Goal: Task Accomplishment & Management: Complete application form

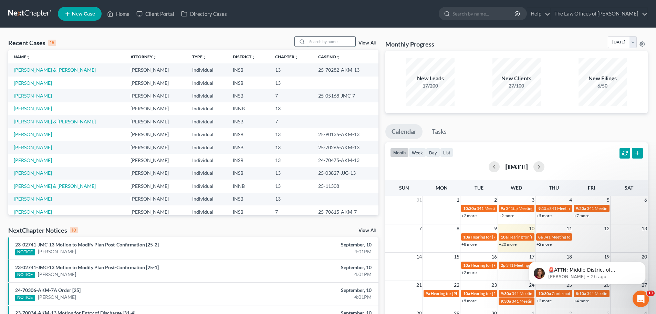
click at [326, 42] on input "search" at bounding box center [331, 41] width 48 height 10
paste input "[PERSON_NAME] & [PERSON_NAME] [PHONE_NUMBER]"
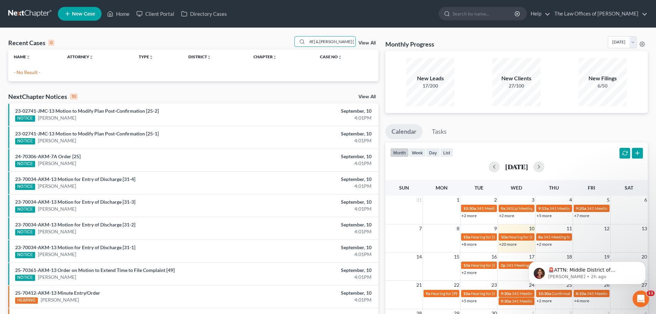
scroll to position [0, 27]
drag, startPoint x: 327, startPoint y: 42, endPoint x: 401, endPoint y: 40, distance: 73.7
click at [401, 40] on div "Recent Cases 0 [PERSON_NAME] & [PERSON_NAME] [PHONE_NUMBER] View All Name unfol…" at bounding box center [328, 206] width 646 height 341
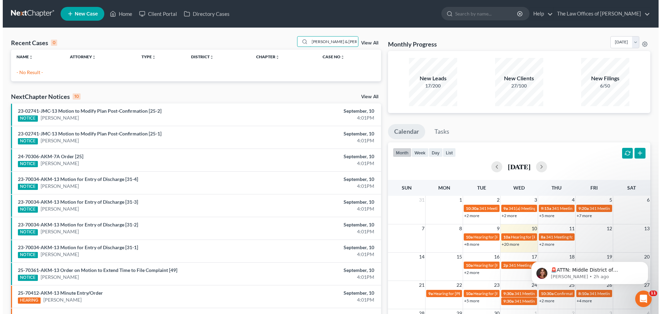
scroll to position [0, 0]
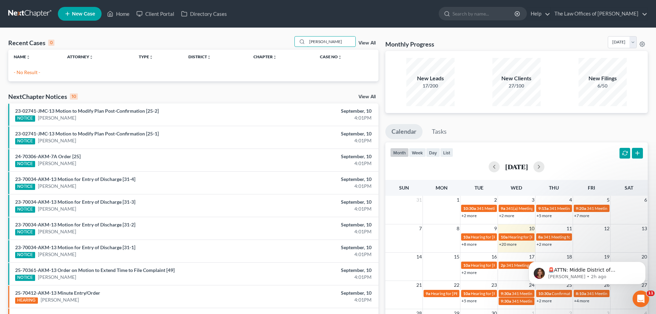
type input "[PERSON_NAME]"
click at [111, 14] on icon at bounding box center [110, 14] width 6 height 8
click at [78, 17] on span "New Case" at bounding box center [83, 13] width 23 height 5
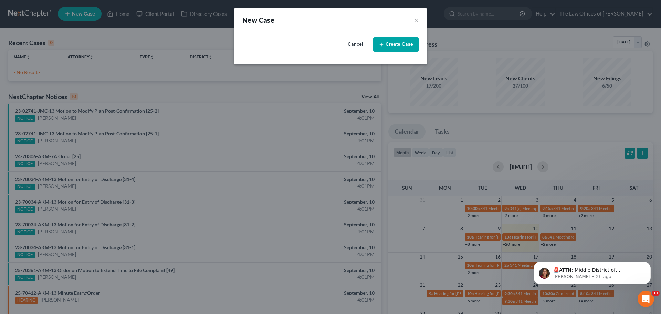
select select "28"
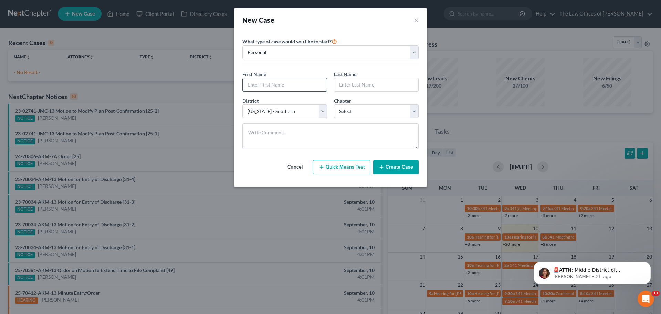
click at [282, 86] on input "text" at bounding box center [285, 84] width 84 height 13
type input "Max"
type input "[PERSON_NAME]"
click at [388, 111] on select "Select 7 11 12 13" at bounding box center [376, 111] width 85 height 14
select select "3"
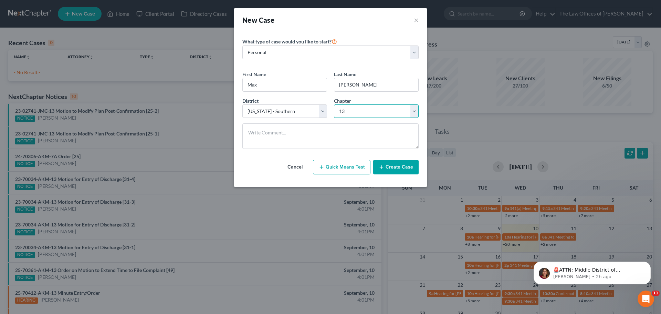
click at [334, 104] on select "Select 7 11 12 13" at bounding box center [376, 111] width 85 height 14
click at [293, 113] on select "Select [US_STATE] - [GEOGRAPHIC_DATA] [US_STATE] - [GEOGRAPHIC_DATA][US_STATE] …" at bounding box center [284, 111] width 85 height 14
click at [386, 170] on button "Create Case" at bounding box center [395, 167] width 45 height 14
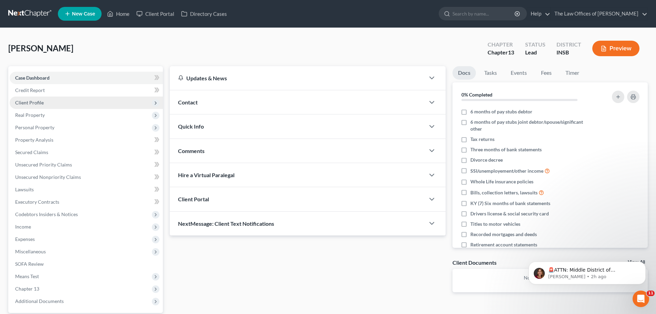
click at [58, 102] on span "Client Profile" at bounding box center [86, 102] width 153 height 12
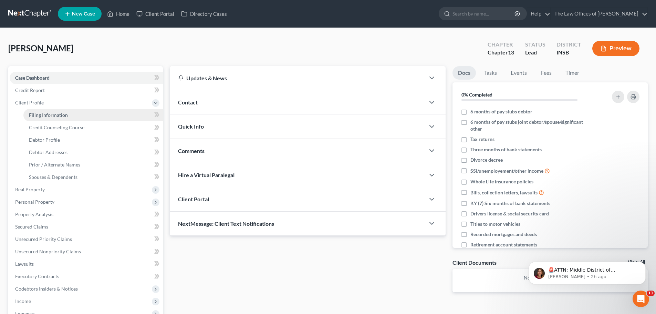
click at [57, 112] on span "Filing Information" at bounding box center [48, 115] width 39 height 6
select select "1"
select select "0"
select select "3"
select select "28"
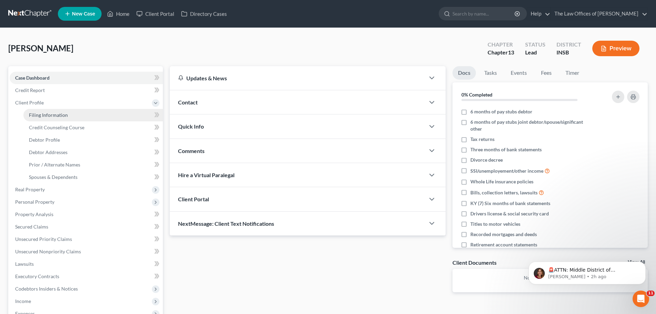
select select "15"
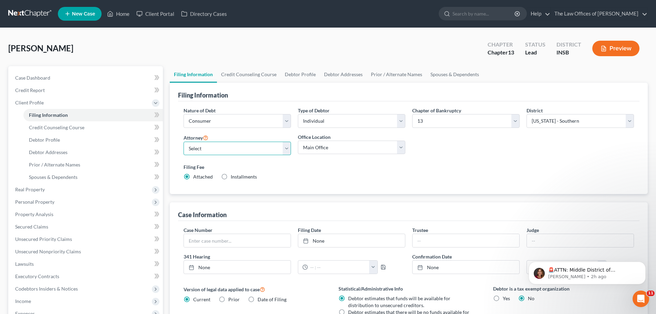
click at [203, 148] on select "Select [PERSON_NAME] - INSB [PERSON_NAME] - INSB [PERSON_NAME] [PERSON_NAME] - …" at bounding box center [236, 148] width 107 height 14
select select "1"
click at [183, 141] on select "Select [PERSON_NAME] - INSB [PERSON_NAME] - INSB [PERSON_NAME] [PERSON_NAME] - …" at bounding box center [236, 148] width 107 height 14
click at [370, 116] on select "Select Individual Joint" at bounding box center [351, 121] width 107 height 14
select select "1"
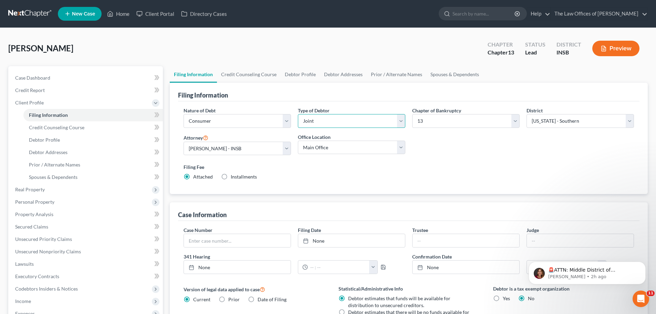
click at [298, 114] on select "Select Individual Joint" at bounding box center [351, 121] width 107 height 14
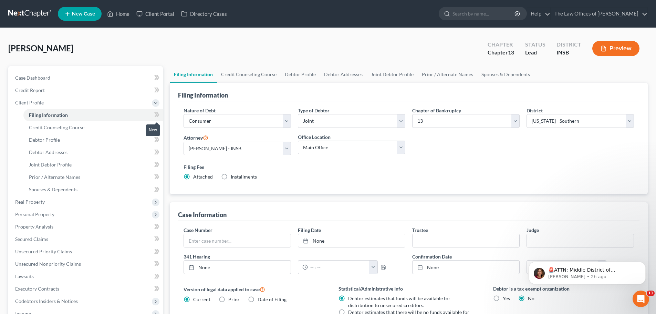
click at [155, 112] on icon at bounding box center [156, 115] width 5 height 9
click at [238, 76] on link "Credit Counseling Course" at bounding box center [249, 74] width 64 height 17
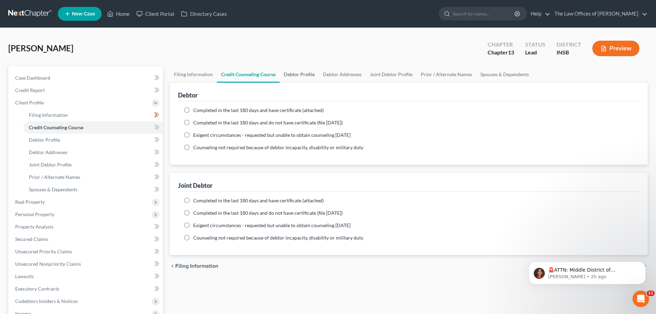
drag, startPoint x: 287, startPoint y: 74, endPoint x: 302, endPoint y: 78, distance: 15.2
click at [287, 74] on link "Debtor Profile" at bounding box center [299, 74] width 39 height 17
select select "1"
select select "0"
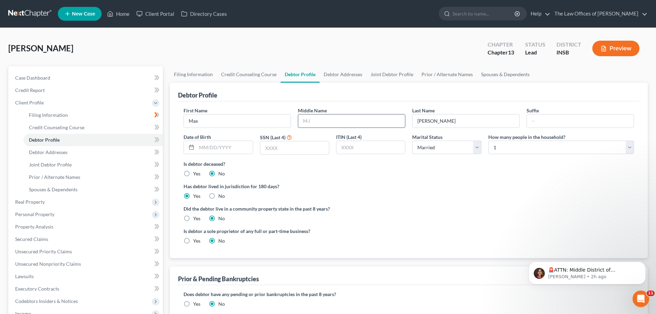
click at [316, 124] on input "text" at bounding box center [351, 120] width 107 height 13
type input "K"
click at [488, 191] on div "Has debtor lived in jurisdiction for 180 days? Yes No Debtor must reside in jur…" at bounding box center [408, 190] width 450 height 17
click at [511, 150] on select "Select 1 2 3 4 5 6 7 8 9 10 11 12 13 14 15 16 17 18 19 20" at bounding box center [561, 147] width 146 height 14
click at [434, 206] on label "Did the debtor live in a community property state in the past 8 years?" at bounding box center [408, 208] width 450 height 7
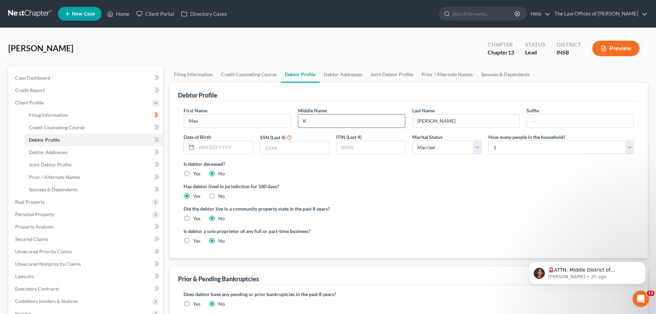
click at [312, 123] on input "K" at bounding box center [351, 120] width 107 height 13
click at [374, 76] on link "Joint Debtor Profile" at bounding box center [391, 74] width 51 height 17
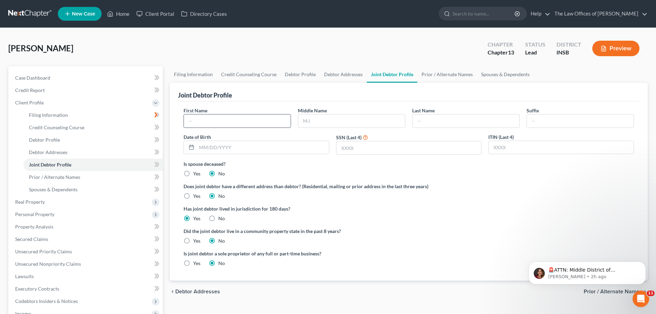
click at [213, 121] on input "text" at bounding box center [237, 120] width 107 height 13
type input "Haleigh"
type input "[PERSON_NAME]"
click at [156, 166] on icon at bounding box center [155, 164] width 3 height 5
click at [367, 164] on label "Is spouse deceased?" at bounding box center [408, 163] width 450 height 7
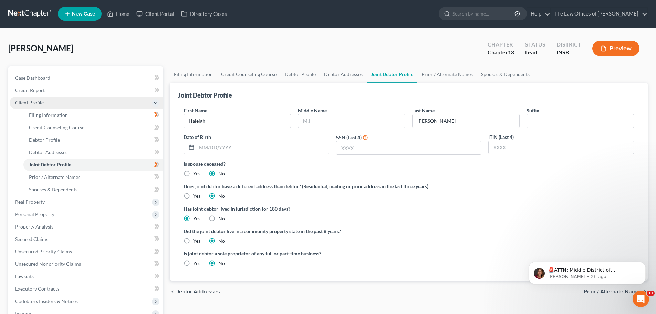
click at [156, 103] on icon at bounding box center [156, 103] width 6 height 6
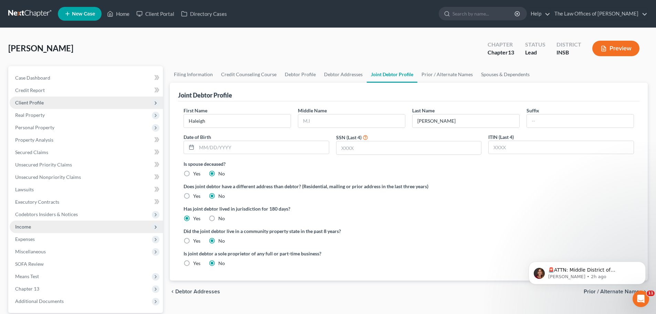
click at [63, 227] on span "Income" at bounding box center [86, 226] width 153 height 12
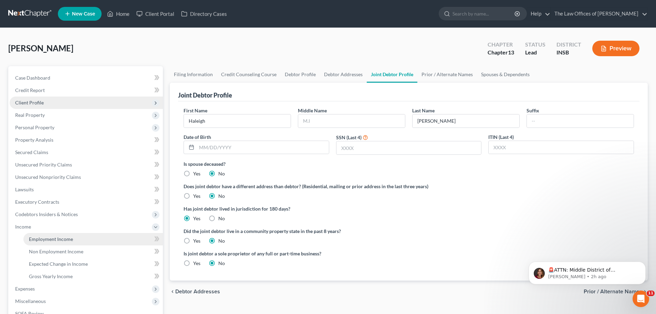
click at [62, 239] on span "Employment Income" at bounding box center [51, 239] width 44 height 6
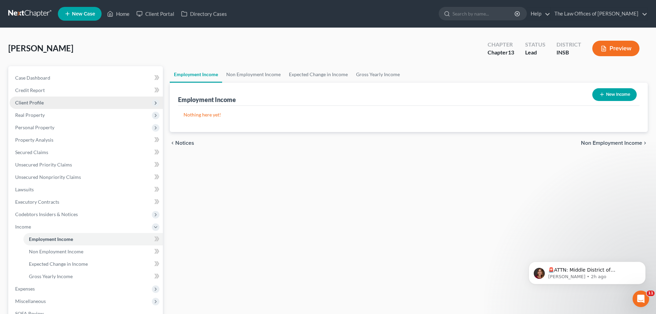
click at [615, 95] on button "New Income" at bounding box center [614, 94] width 44 height 13
select select "0"
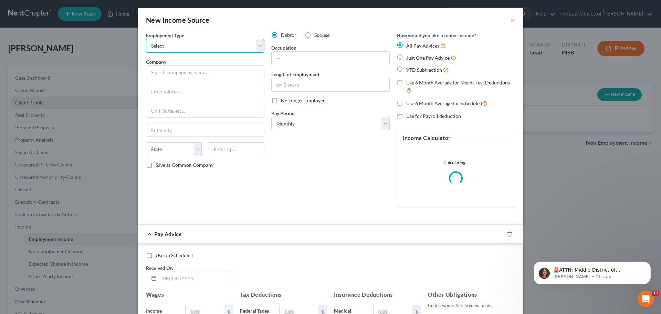
click at [157, 46] on select "Select Full or [DEMOGRAPHIC_DATA] Employment Self Employment" at bounding box center [205, 46] width 118 height 14
select select "0"
click at [146, 39] on select "Select Full or [DEMOGRAPHIC_DATA] Employment Self Employment" at bounding box center [205, 46] width 118 height 14
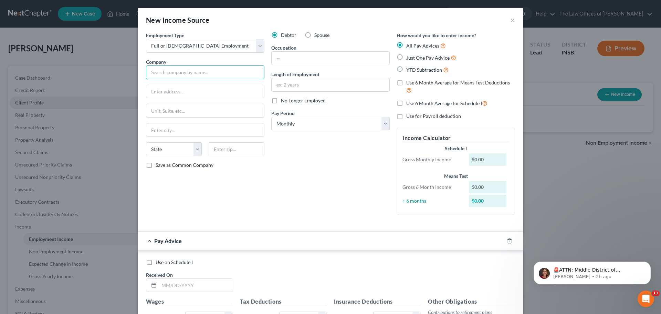
click at [180, 73] on input "text" at bounding box center [205, 72] width 118 height 14
click at [158, 71] on input "text" at bounding box center [205, 72] width 118 height 14
click at [654, 263] on div "🚨ATTN: Middle District of [US_STATE] The court has added a new Credit Counselin…" at bounding box center [592, 241] width 127 height 86
click at [649, 264] on icon "Dismiss notification" at bounding box center [649, 263] width 4 height 4
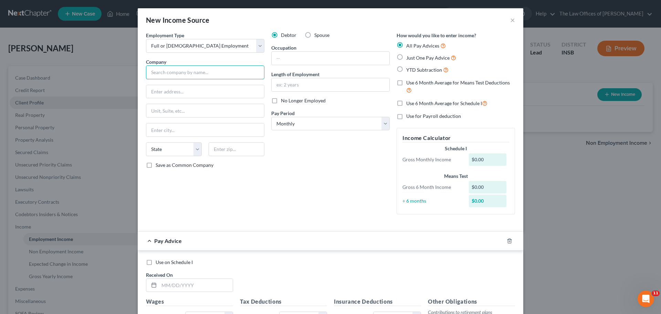
click at [165, 69] on input "text" at bounding box center [205, 72] width 118 height 14
type input "[PERSON_NAME] [PERSON_NAME] Midland"
click at [167, 90] on input "text" at bounding box center [205, 91] width 118 height 13
click at [307, 181] on div "Debtor Spouse Occupation Length of Employment No Longer Employed Pay Period * S…" at bounding box center [330, 126] width 125 height 188
click at [186, 92] on input "text" at bounding box center [205, 91] width 118 height 13
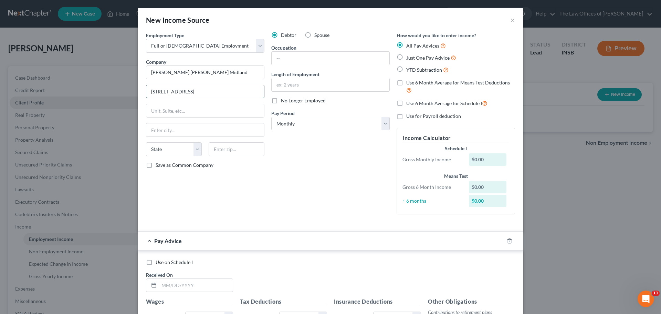
type input "[STREET_ADDRESS]"
type input "62526"
type input "Decatur"
select select "14"
click at [307, 161] on div "Debtor Spouse Occupation Length of Employment No Longer Employed Pay Period * S…" at bounding box center [330, 126] width 125 height 188
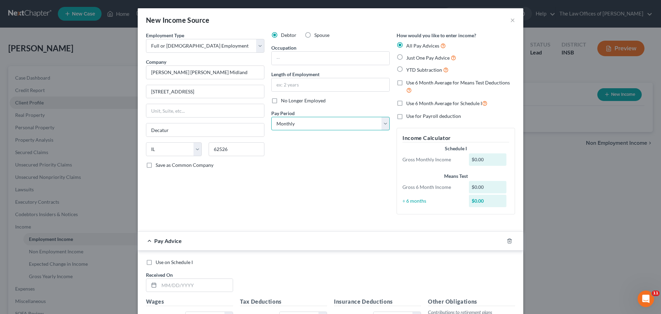
drag, startPoint x: 290, startPoint y: 123, endPoint x: 296, endPoint y: 125, distance: 6.0
click at [290, 123] on select "Select Monthly Twice Monthly Every Other Week Weekly" at bounding box center [330, 124] width 118 height 14
select select "3"
click at [271, 117] on select "Select Monthly Twice Monthly Every Other Week Weekly" at bounding box center [330, 124] width 118 height 14
click at [406, 84] on label "Use 6 Month Average for Means Test Deductions" at bounding box center [460, 86] width 109 height 15
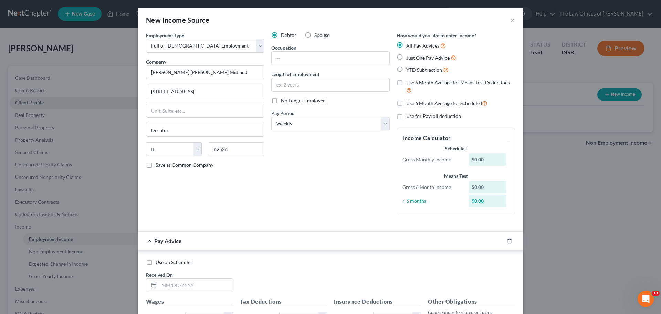
click at [409, 84] on input "Use 6 Month Average for Means Test Deductions" at bounding box center [411, 81] width 4 height 4
checkbox input "true"
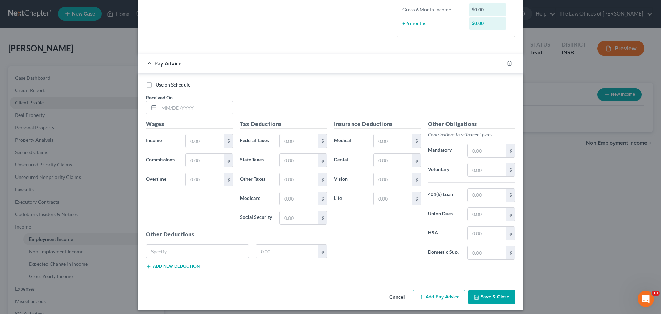
scroll to position [195, 0]
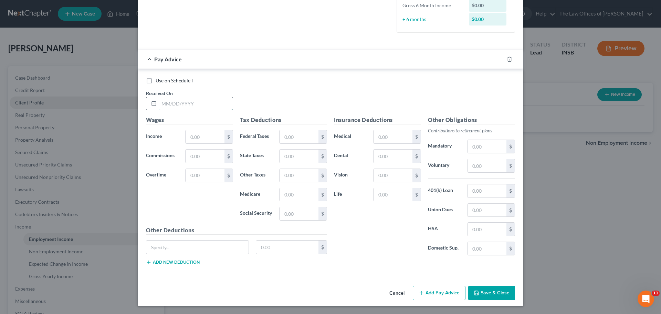
click at [164, 103] on input "text" at bounding box center [196, 103] width 74 height 13
drag, startPoint x: 164, startPoint y: 105, endPoint x: 165, endPoint y: 108, distance: 4.2
click at [164, 105] on input "text" at bounding box center [196, 103] width 74 height 13
type input "[DATE]"
click at [202, 139] on input "text" at bounding box center [205, 136] width 39 height 13
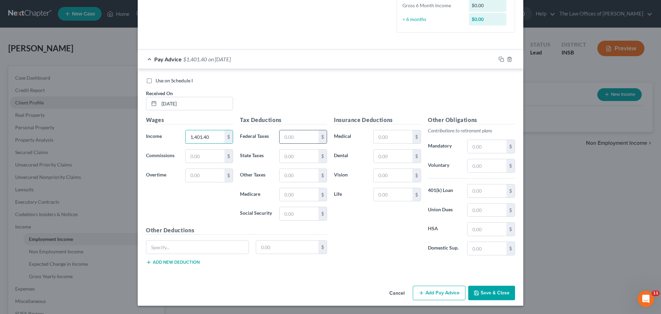
type input "1,401.40"
click at [290, 135] on input "text" at bounding box center [299, 136] width 39 height 13
click at [287, 155] on input "text" at bounding box center [299, 155] width 39 height 13
type input "40.07"
type input "18.74"
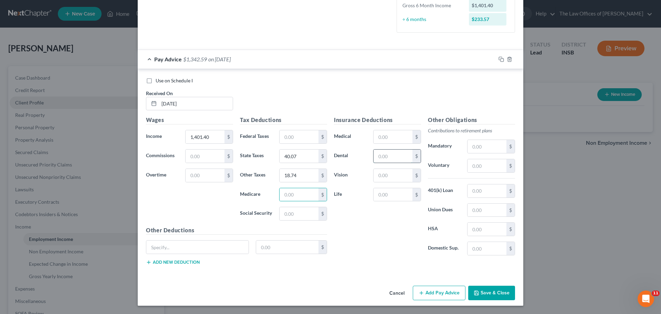
click at [392, 154] on input "text" at bounding box center [393, 155] width 39 height 13
type input "4.52"
type input "5.45"
type input "0.98"
click at [486, 168] on input "text" at bounding box center [486, 165] width 39 height 13
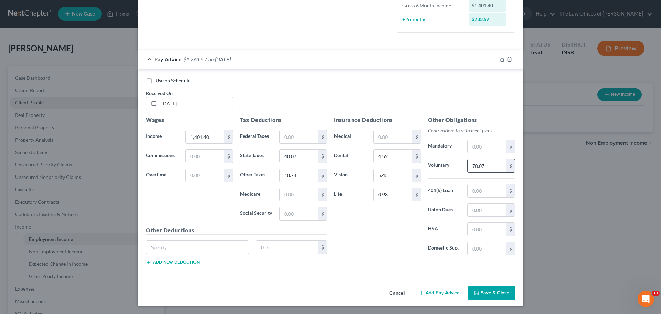
type input "70.07"
type input "32.51"
click at [393, 190] on input "0.98" at bounding box center [393, 194] width 39 height 13
type input "1.58"
click at [391, 134] on input "text" at bounding box center [393, 136] width 39 height 13
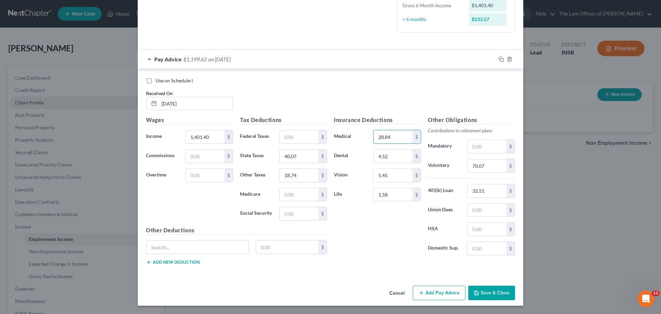
type input "28.84"
click at [481, 167] on input "70.07" at bounding box center [486, 165] width 39 height 13
click at [492, 169] on input "98.10" at bounding box center [486, 165] width 39 height 13
click at [475, 168] on input "98.10" at bounding box center [486, 165] width 39 height 13
type input "9"
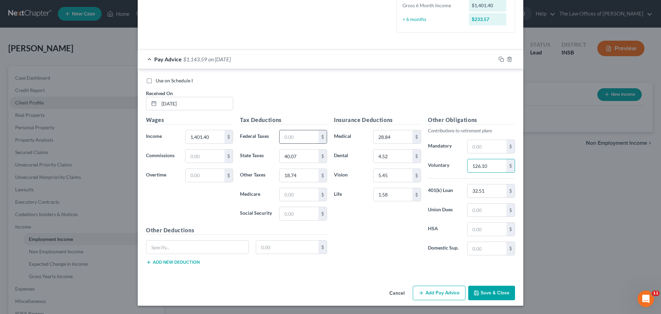
type input "126.10"
click at [291, 136] on input "text" at bounding box center [299, 136] width 39 height 13
type input "123.08"
click at [306, 194] on input "text" at bounding box center [299, 194] width 39 height 13
drag, startPoint x: 300, startPoint y: 193, endPoint x: 245, endPoint y: 192, distance: 54.7
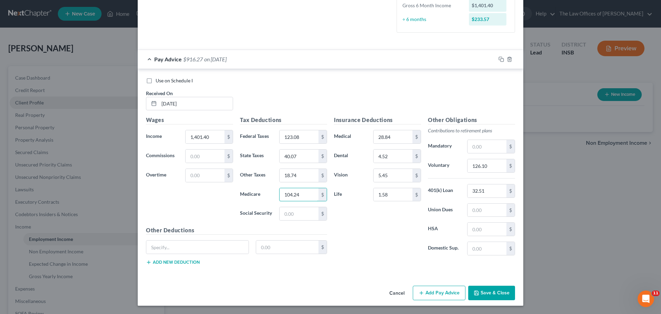
click at [245, 192] on div "Medicare 104.24 $" at bounding box center [283, 195] width 94 height 14
type input "104.24"
click at [304, 209] on input "text" at bounding box center [299, 213] width 39 height 13
paste input "104.24"
type input "104.24"
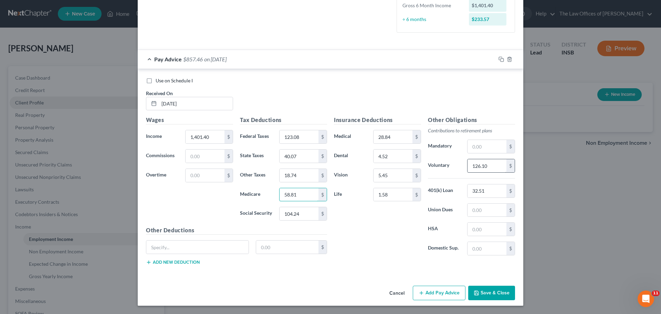
type input "58.81"
click at [472, 167] on input "text" at bounding box center [486, 165] width 39 height 13
type input "98.10"
click at [394, 291] on button "Cancel" at bounding box center [397, 293] width 26 height 14
